Goal: Task Accomplishment & Management: Manage account settings

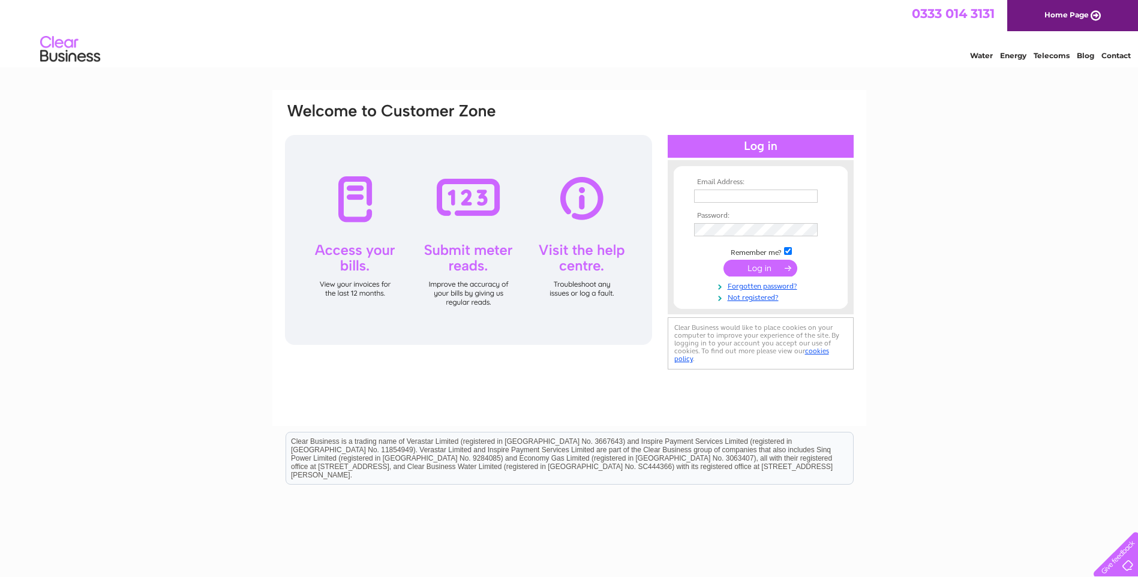
type input "[EMAIL_ADDRESS][DOMAIN_NAME]"
click at [750, 267] on input "submit" at bounding box center [760, 268] width 74 height 17
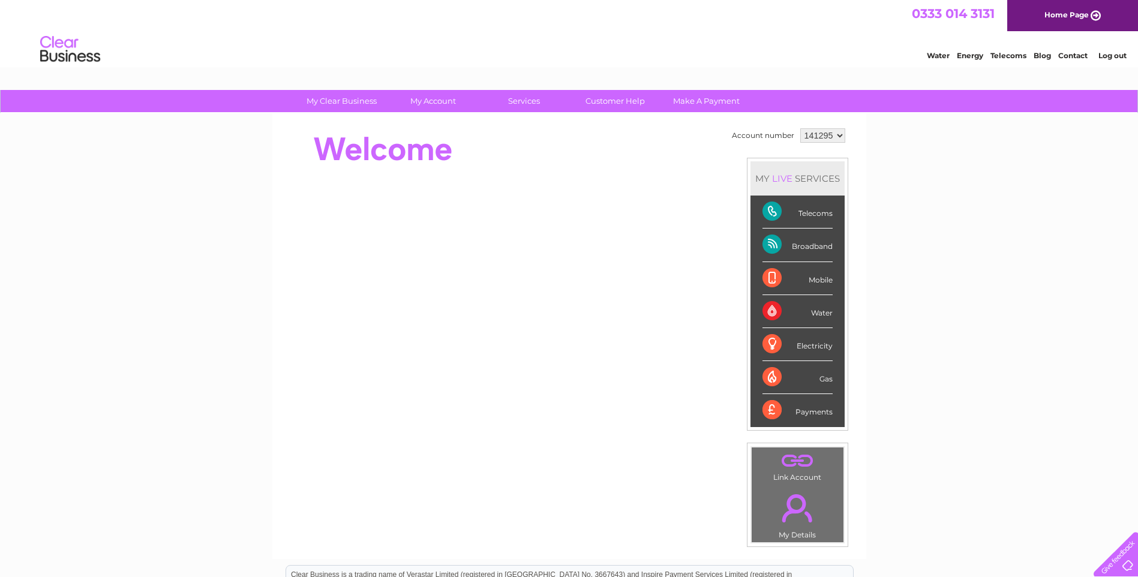
click at [800, 509] on link "." at bounding box center [798, 508] width 86 height 42
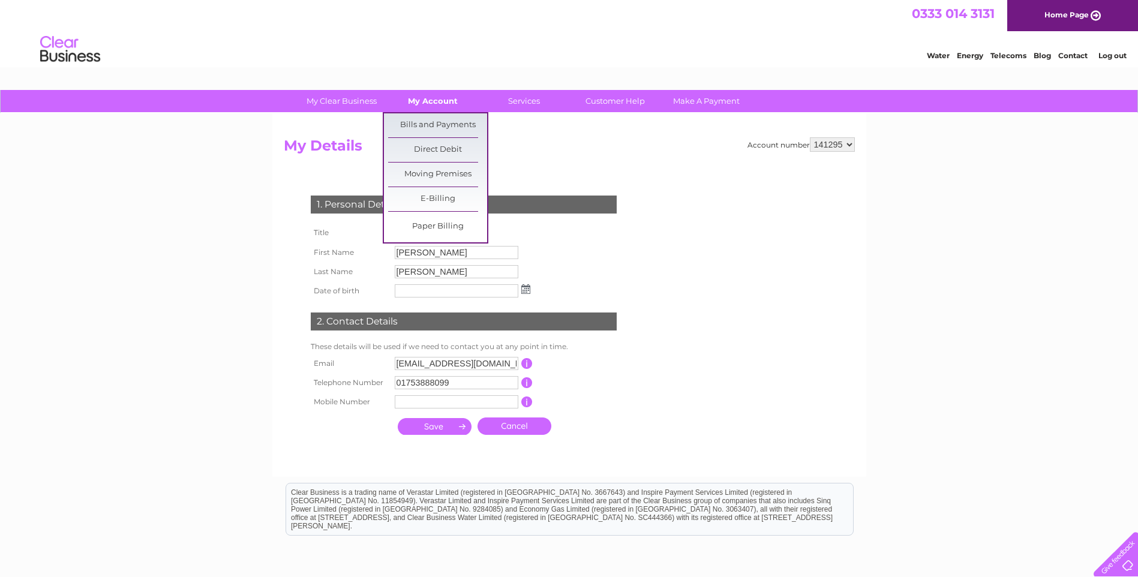
click at [420, 93] on link "My Account" at bounding box center [432, 101] width 99 height 22
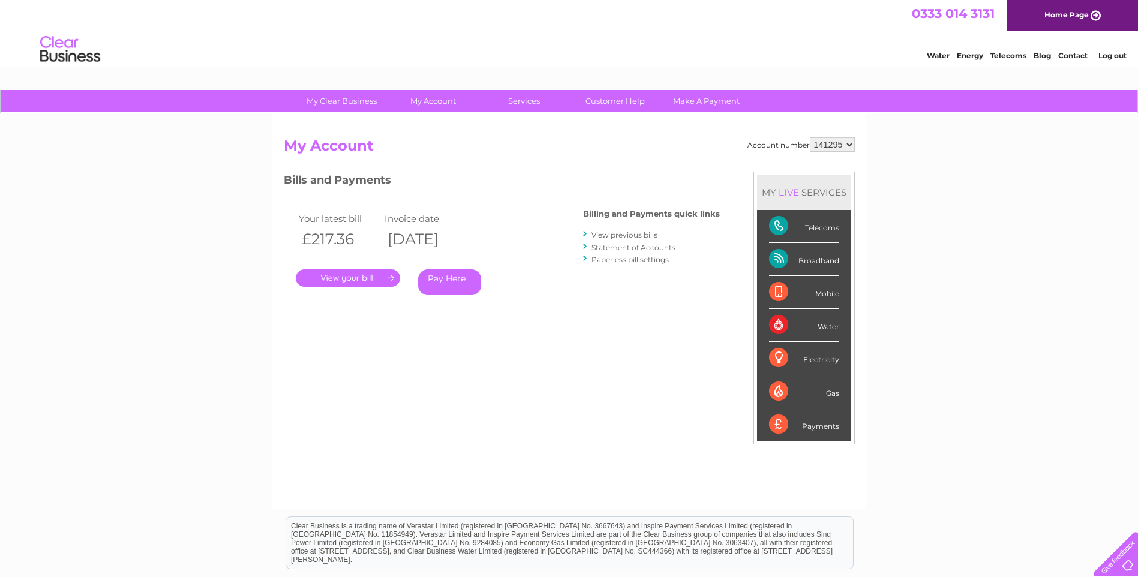
click at [347, 280] on link "." at bounding box center [348, 277] width 104 height 17
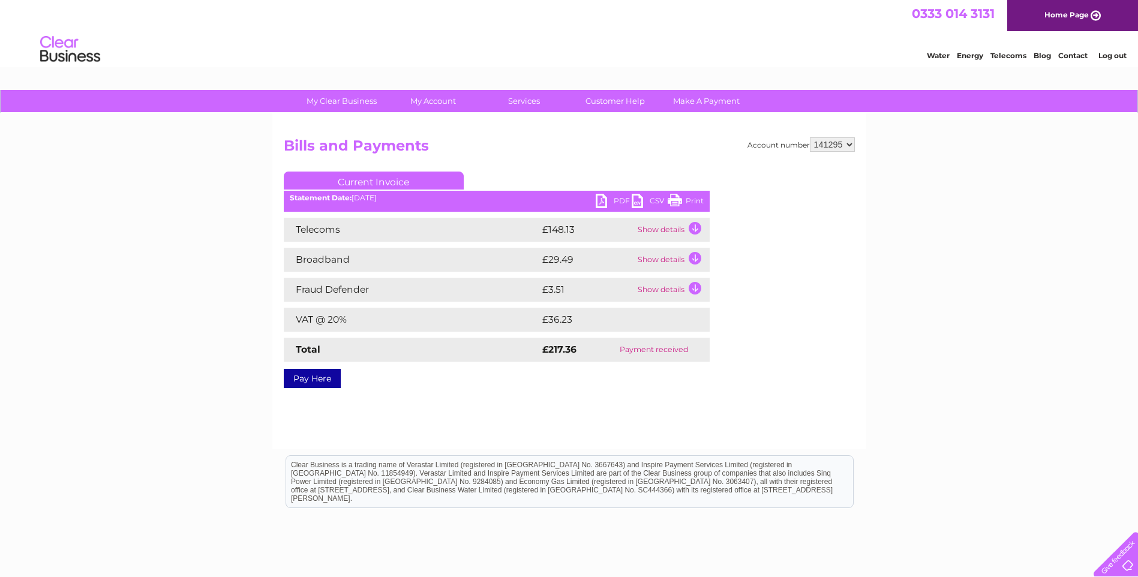
click at [605, 199] on link "PDF" at bounding box center [614, 202] width 36 height 17
